Goal: Task Accomplishment & Management: Complete application form

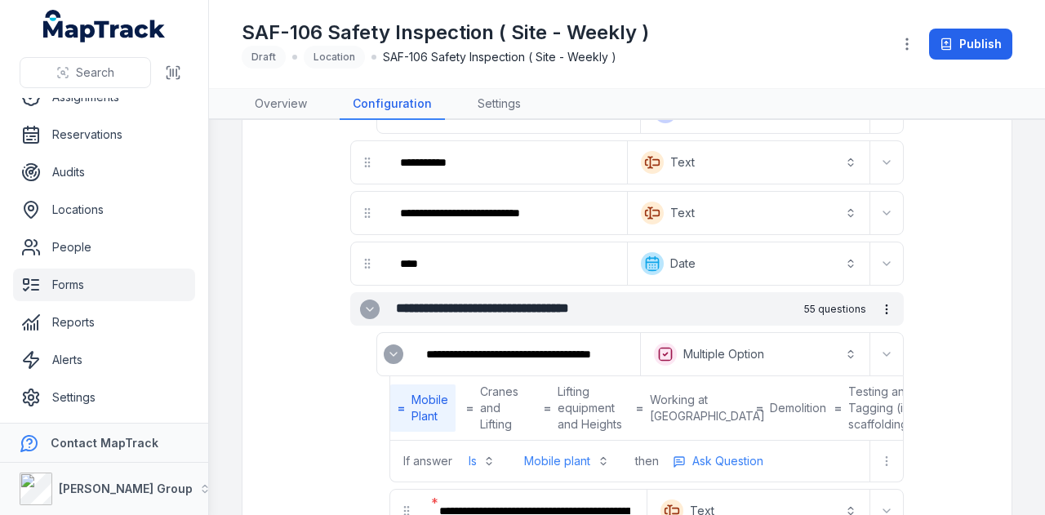
scroll to position [408, 0]
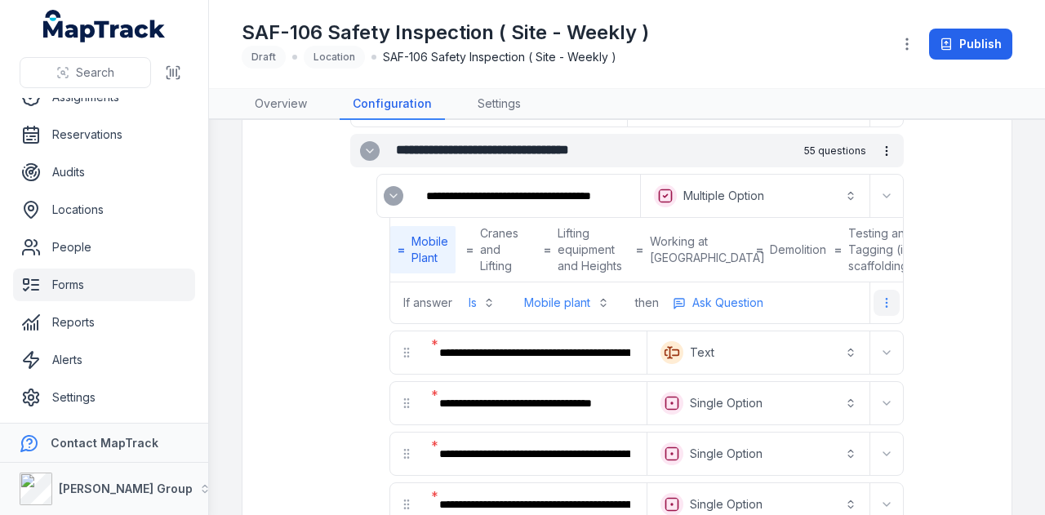
click at [880, 310] on icon "more-detail" at bounding box center [886, 302] width 13 height 13
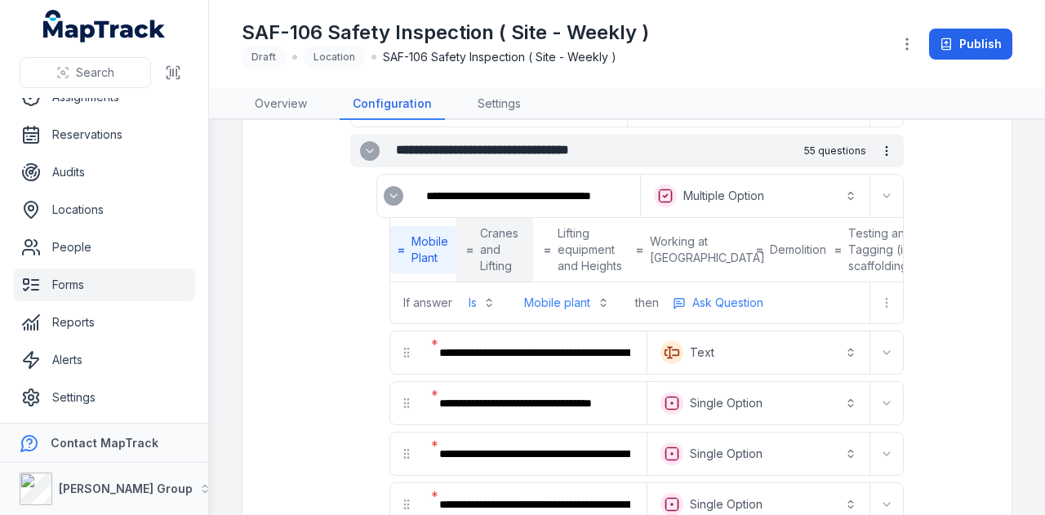
click at [466, 253] on strong "=" at bounding box center [469, 250] width 7 height 16
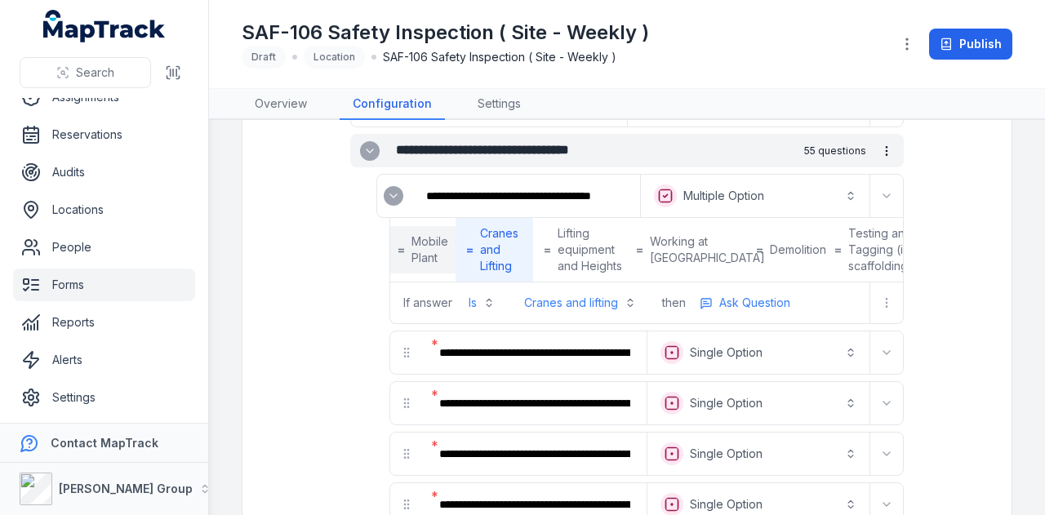
click at [441, 252] on span "Mobile Plant" at bounding box center [430, 250] width 37 height 33
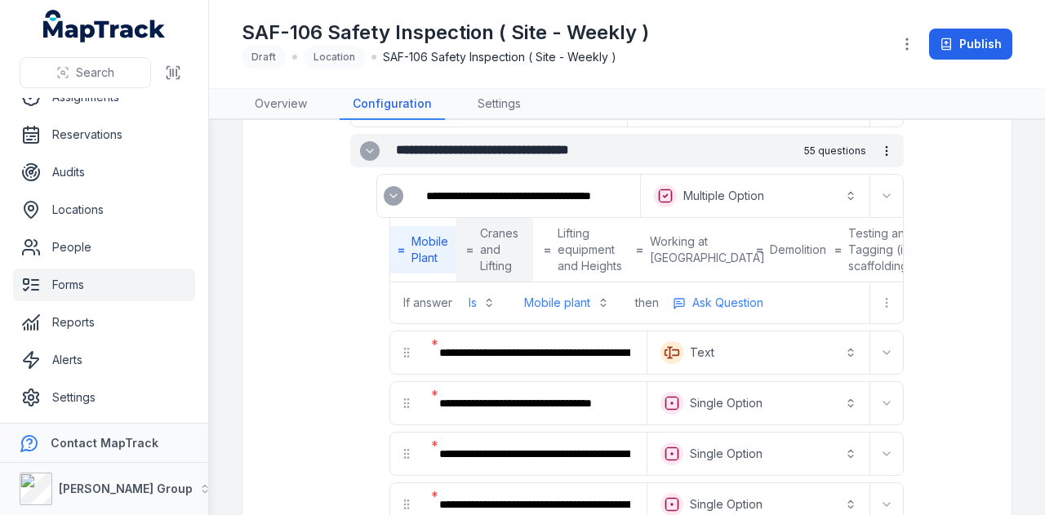
click at [497, 261] on span "Cranes and Lifting" at bounding box center [501, 249] width 42 height 49
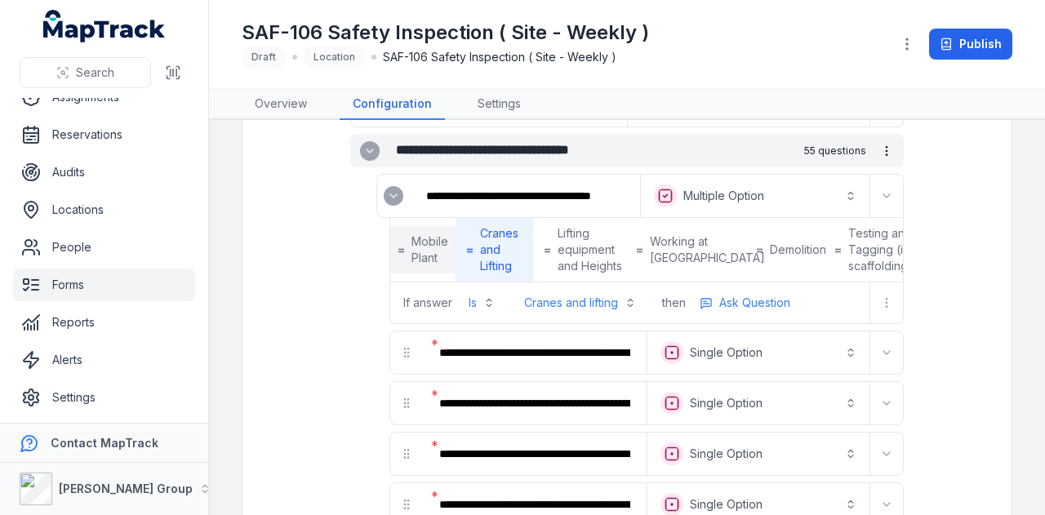
click at [441, 254] on span "Mobile Plant" at bounding box center [430, 250] width 37 height 33
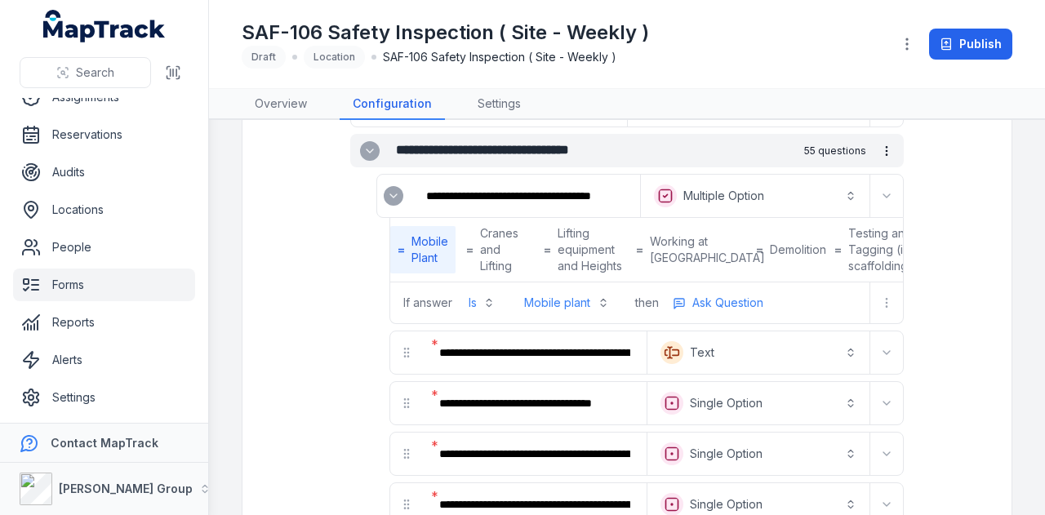
click at [871, 315] on div at bounding box center [887, 303] width 33 height 26
click at [880, 310] on icon "more-detail" at bounding box center [886, 302] width 13 height 13
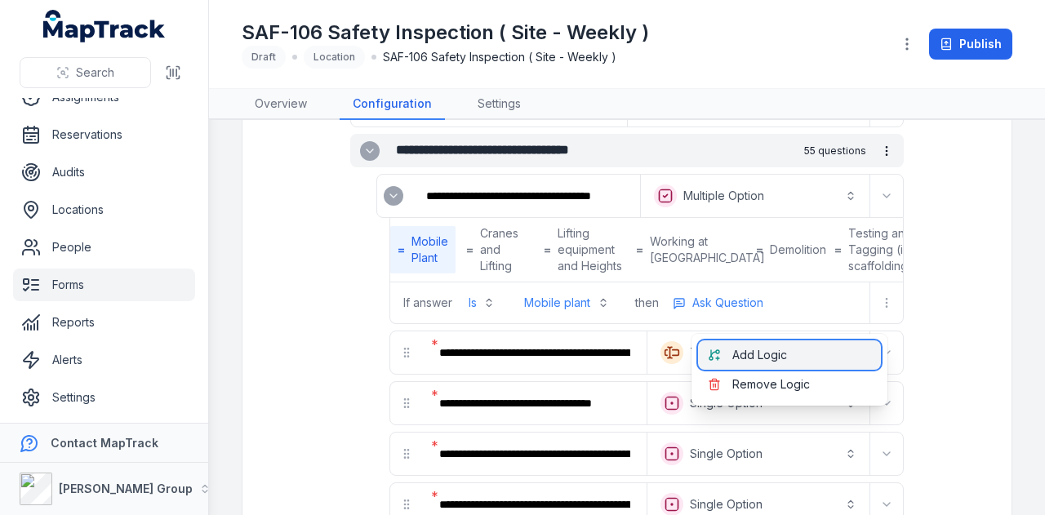
click at [845, 350] on div "Add Logic" at bounding box center [789, 355] width 183 height 29
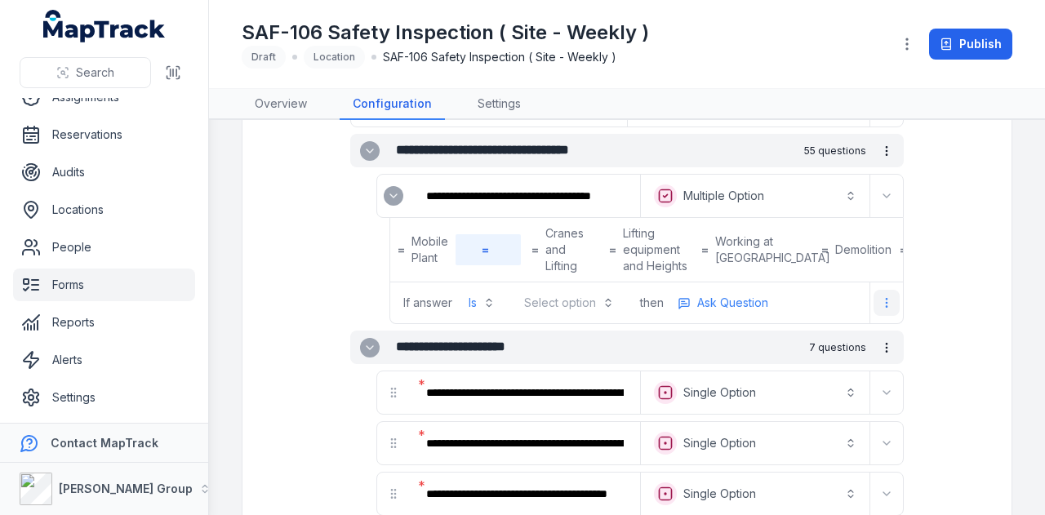
click at [880, 310] on icon "more-detail" at bounding box center [886, 302] width 13 height 13
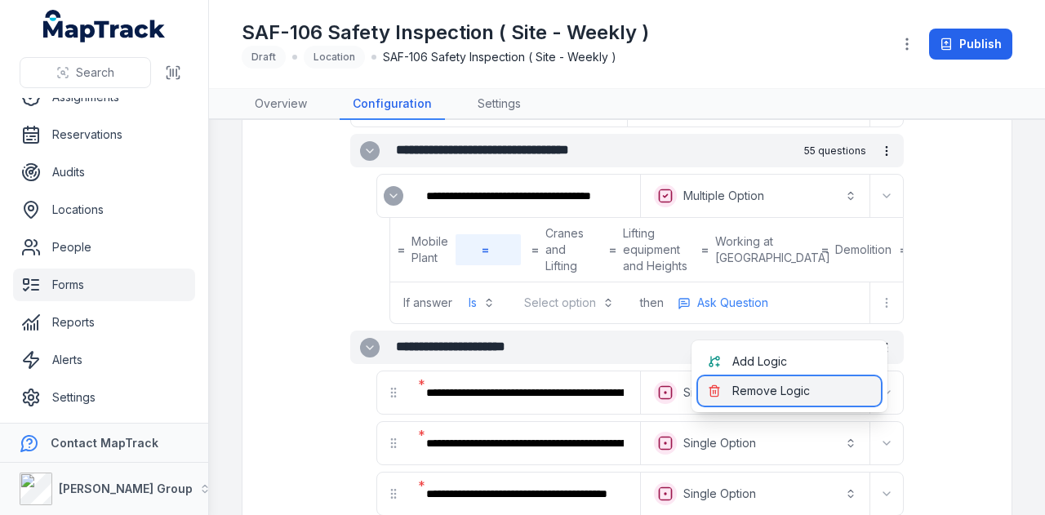
click at [810, 392] on div "Remove Logic" at bounding box center [789, 391] width 183 height 29
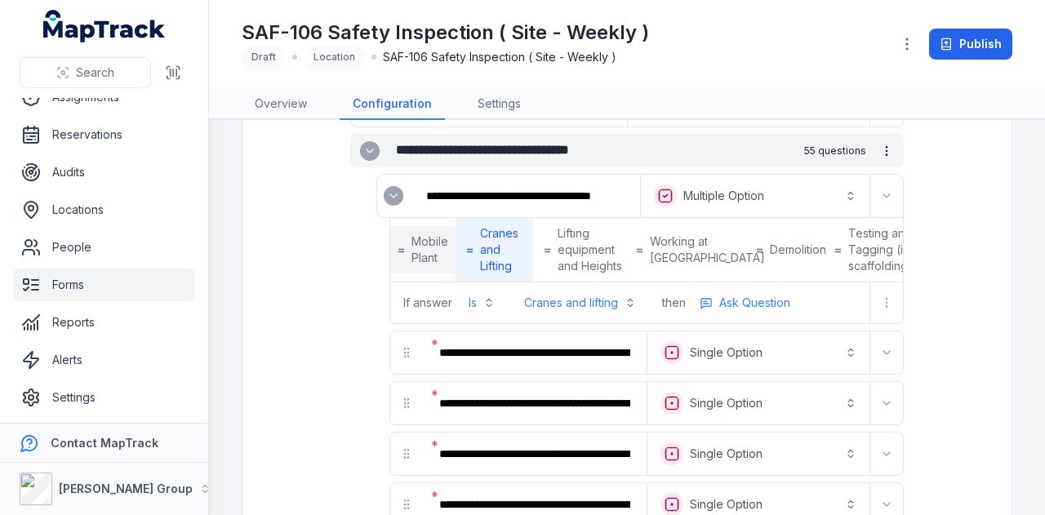
click at [436, 264] on span "Mobile Plant" at bounding box center [430, 250] width 37 height 33
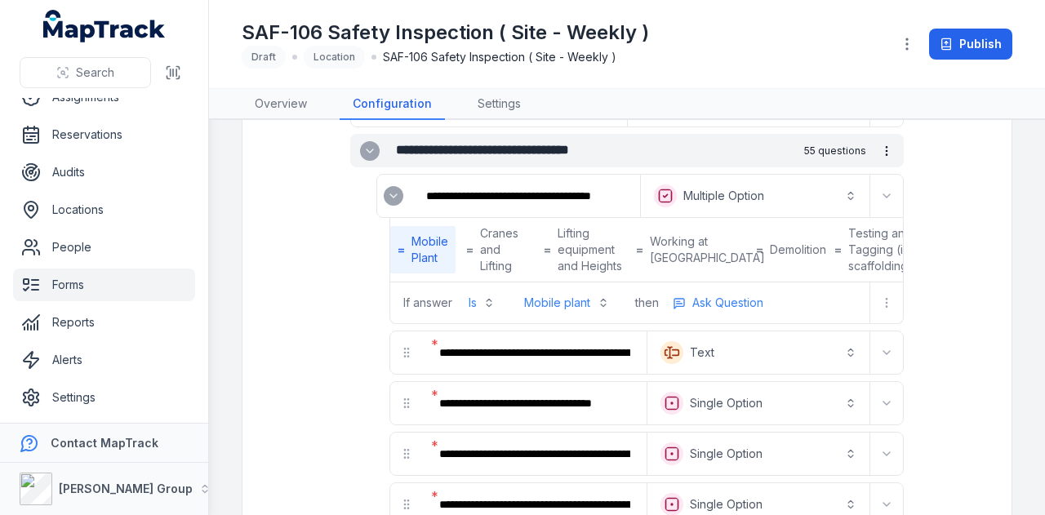
click at [493, 317] on button "Is" at bounding box center [482, 302] width 46 height 29
click at [496, 318] on button "Is" at bounding box center [482, 302] width 46 height 29
click at [559, 189] on input "**********" at bounding box center [525, 196] width 224 height 36
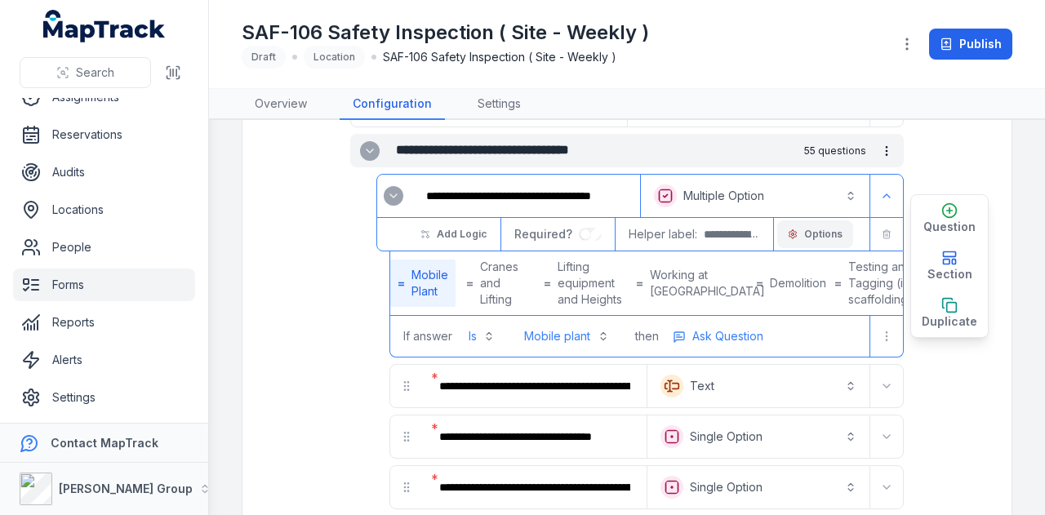
click at [831, 222] on button "Options" at bounding box center [816, 235] width 76 height 28
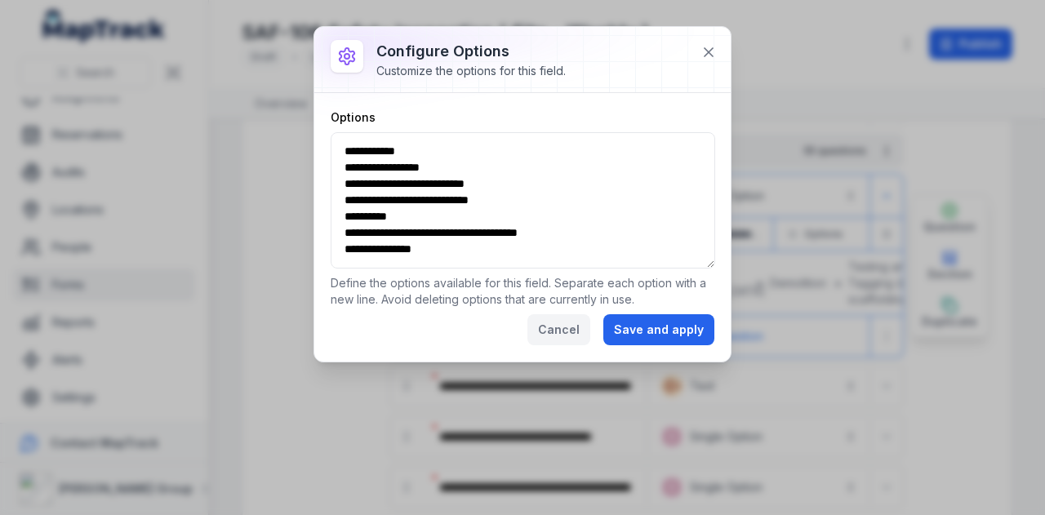
click at [558, 332] on button "Cancel" at bounding box center [559, 329] width 63 height 31
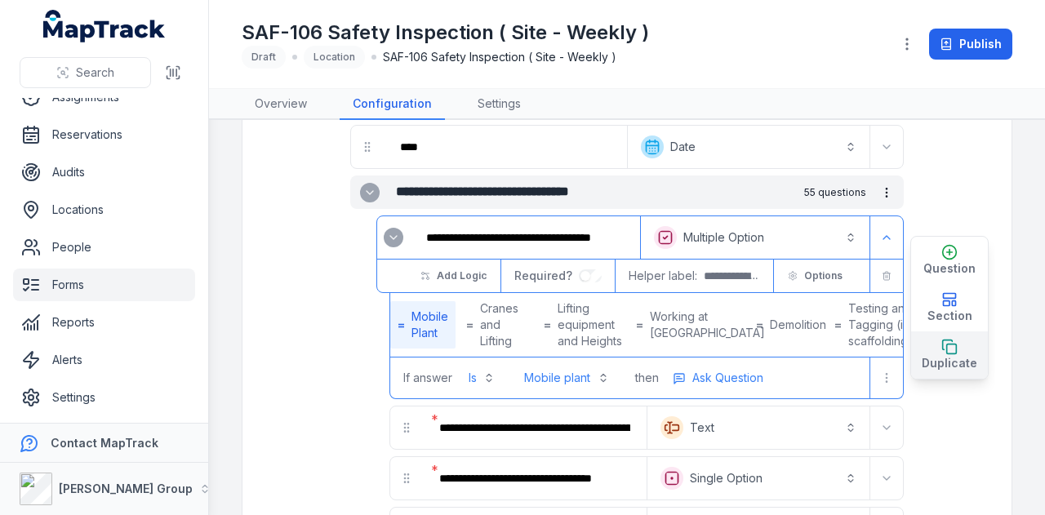
scroll to position [408, 0]
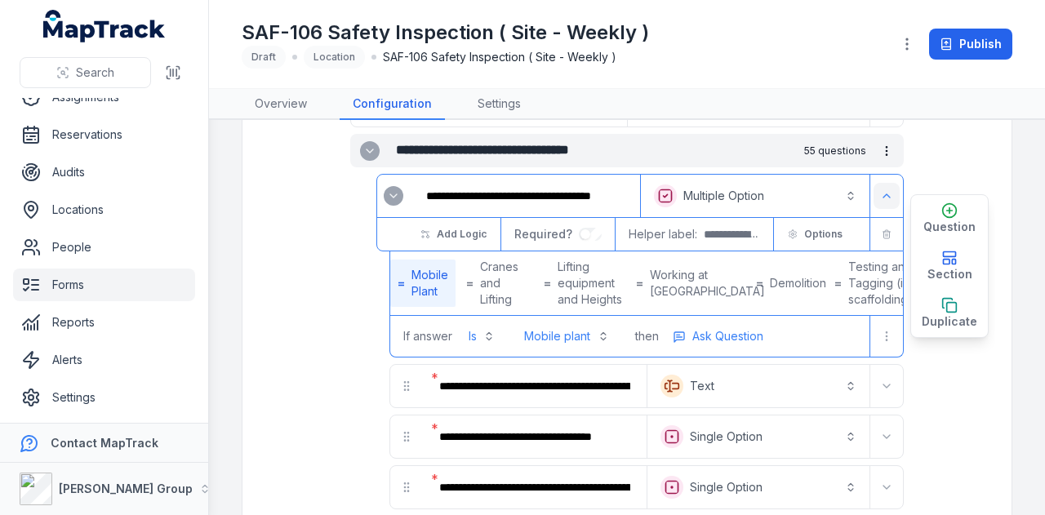
click at [885, 195] on button "Expand" at bounding box center [887, 196] width 26 height 26
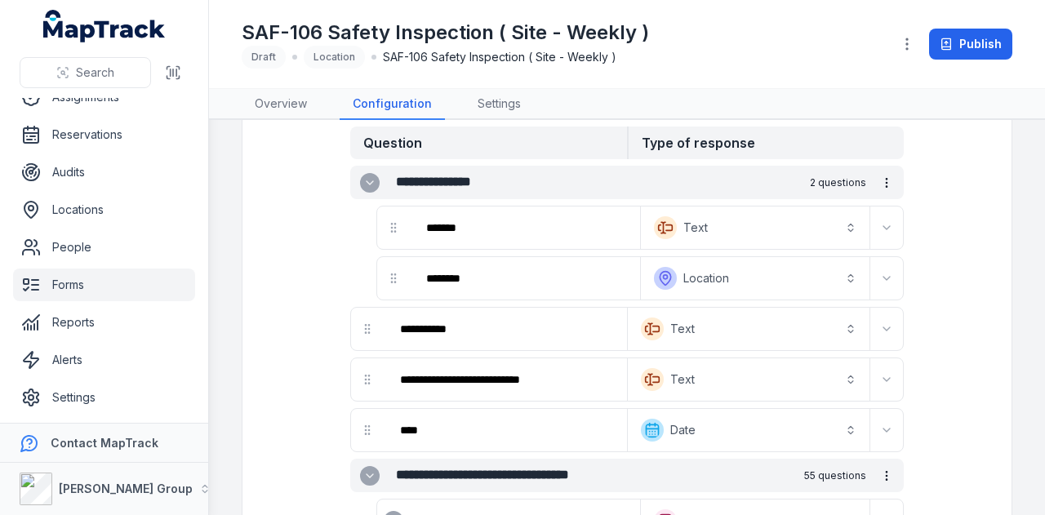
scroll to position [82, 0]
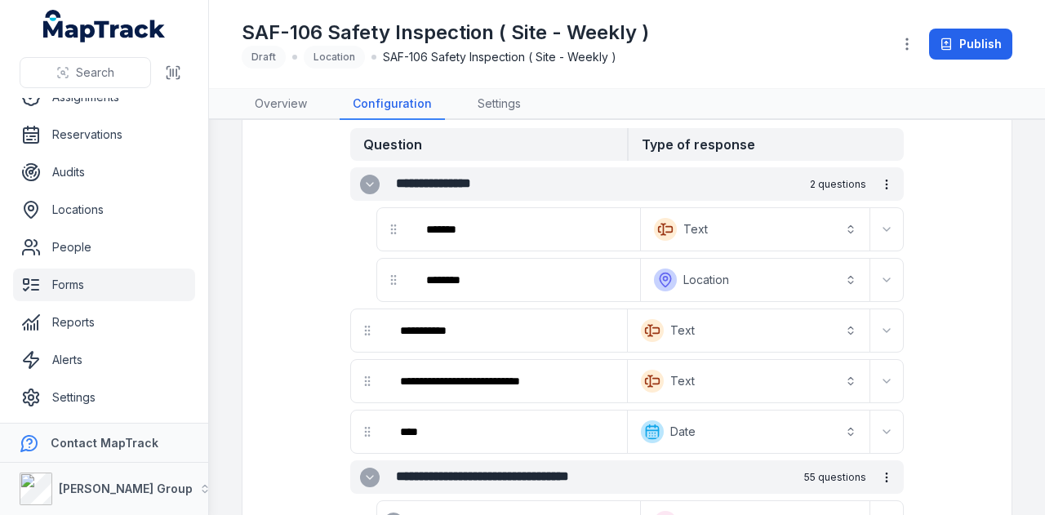
click at [832, 329] on button "Text *******" at bounding box center [748, 331] width 235 height 36
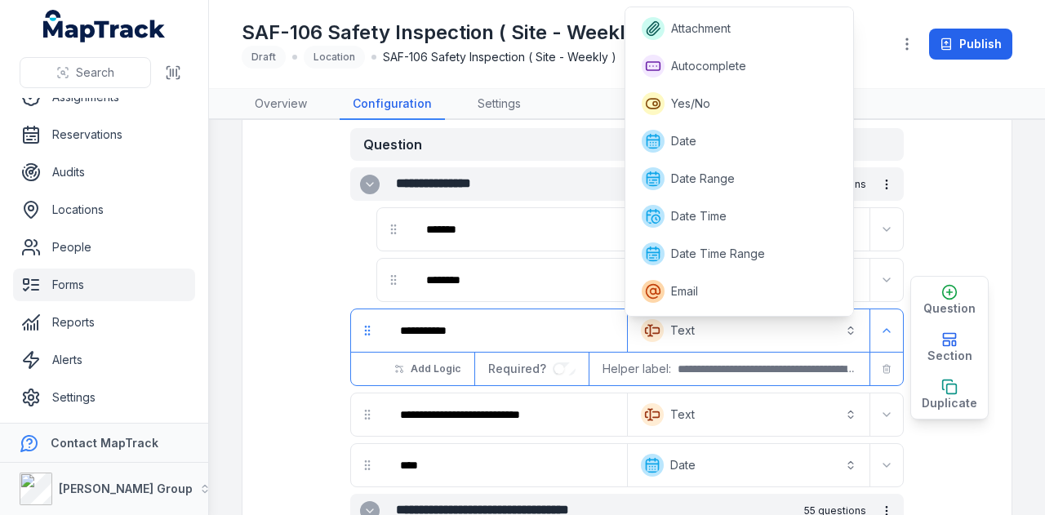
scroll to position [256, 0]
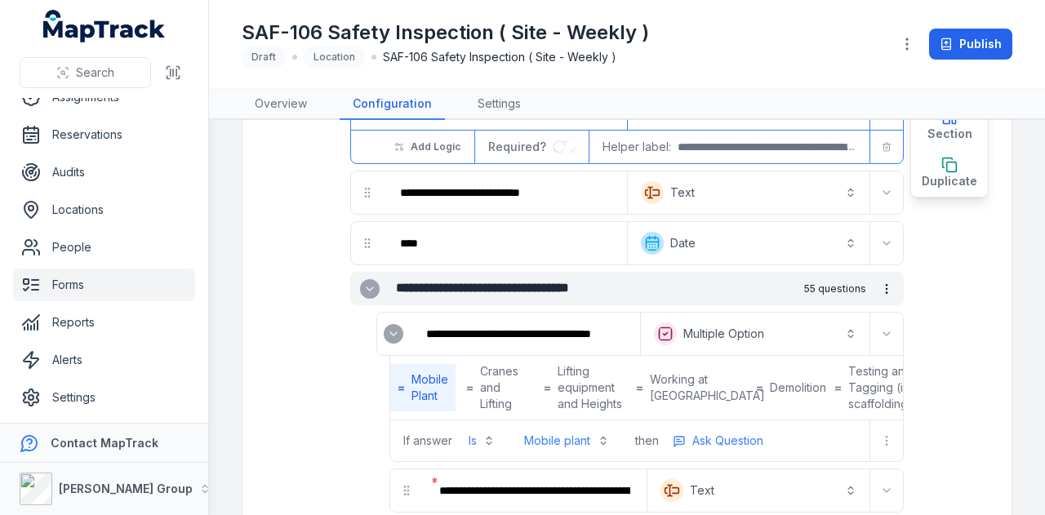
scroll to position [0, 0]
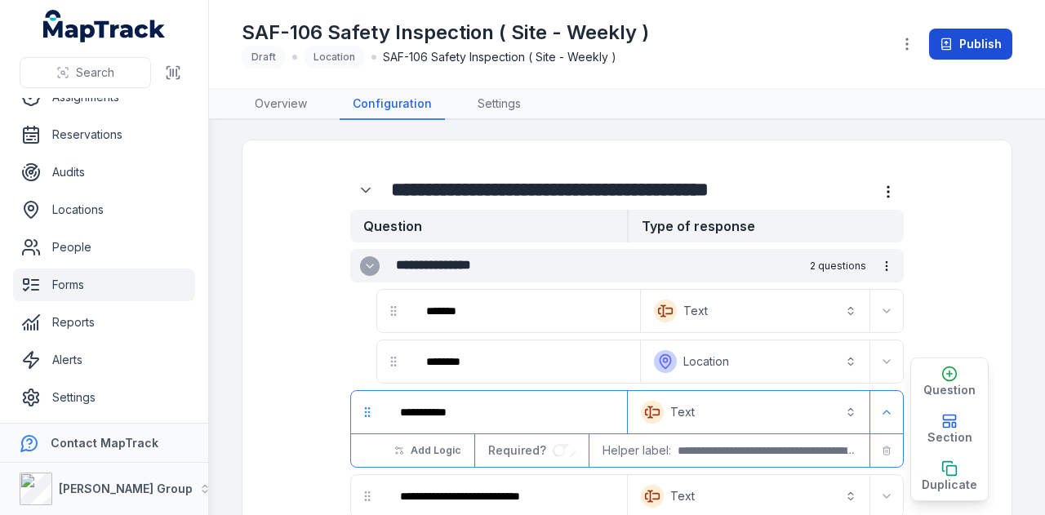
click at [973, 50] on button "Publish" at bounding box center [970, 44] width 83 height 31
